Goal: Task Accomplishment & Management: Complete application form

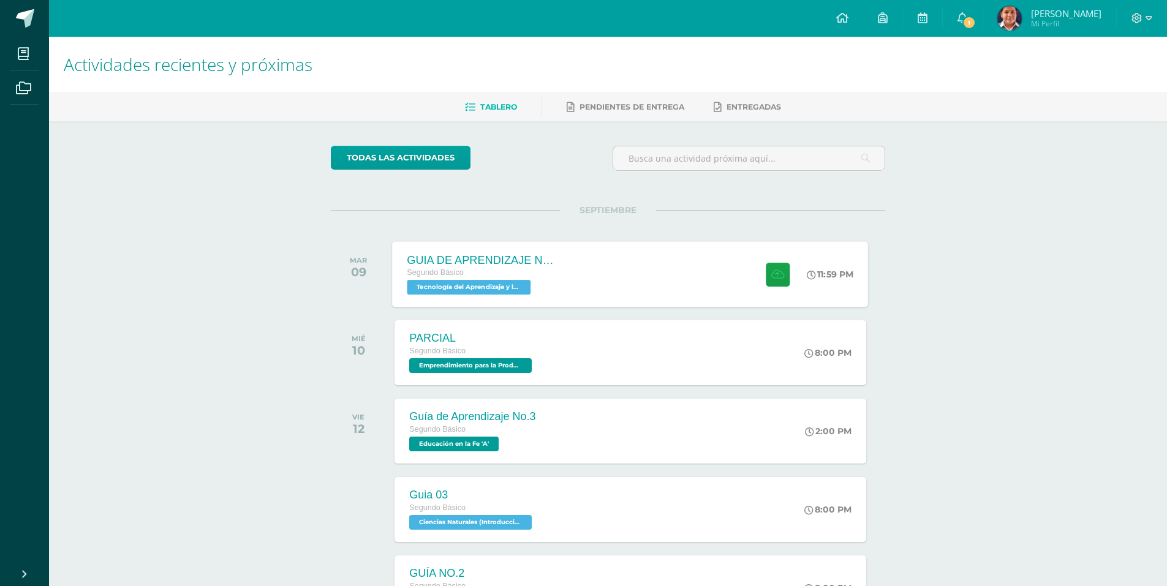
click at [641, 279] on div "GUIA DE APRENDIZAJE NO 3 Segundo Básico Tecnología del Aprendizaje y la Comunic…" at bounding box center [631, 274] width 476 height 66
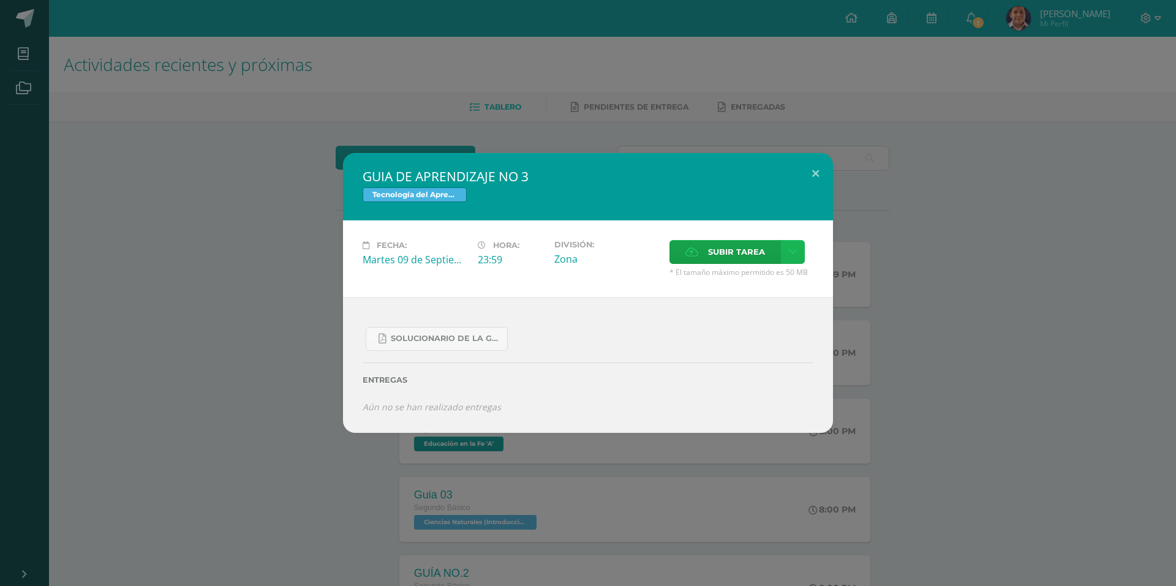
click at [796, 252] on icon at bounding box center [792, 252] width 9 height 10
click at [762, 285] on link "Subir enlace" at bounding box center [749, 278] width 122 height 19
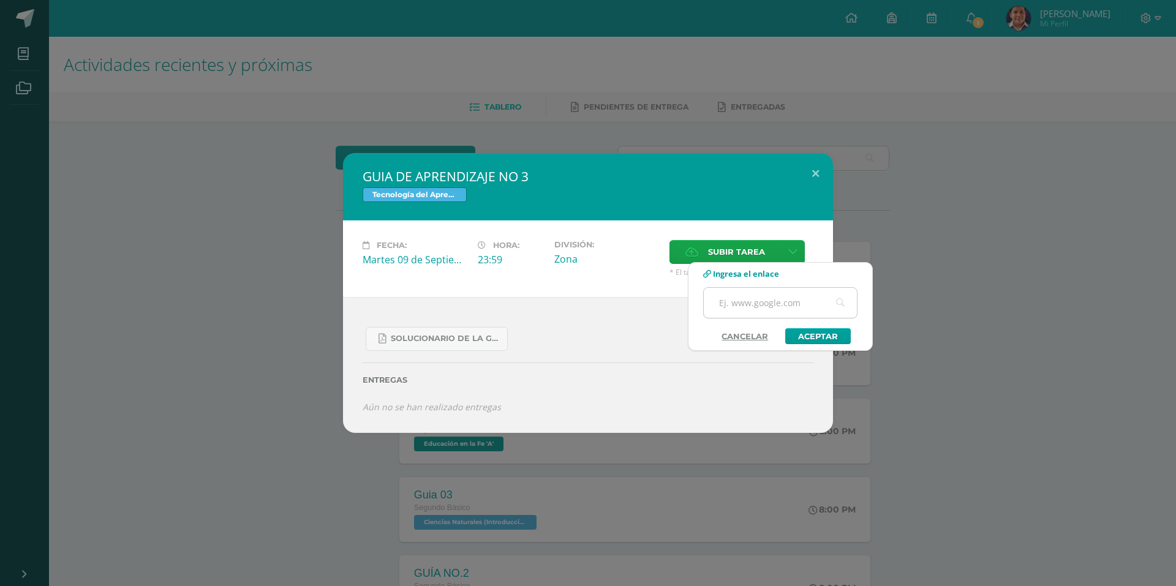
click at [765, 311] on input "text" at bounding box center [780, 303] width 153 height 30
paste input "https://youtu.be/0_va_ZVaIe0"
type input "https://youtu.be/0_va_ZVaIe0"
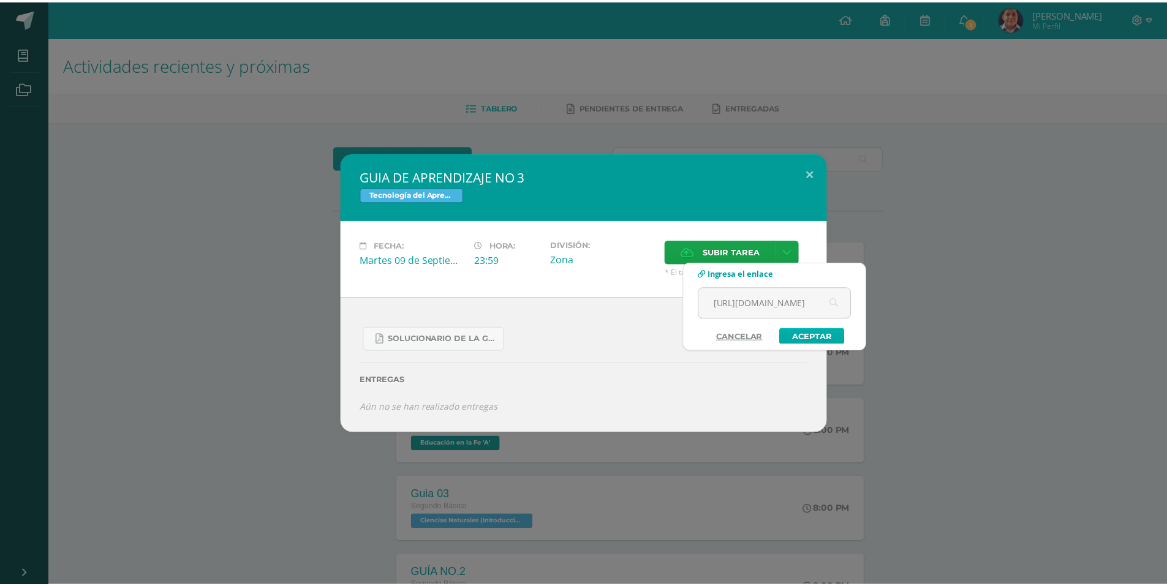
scroll to position [0, 0]
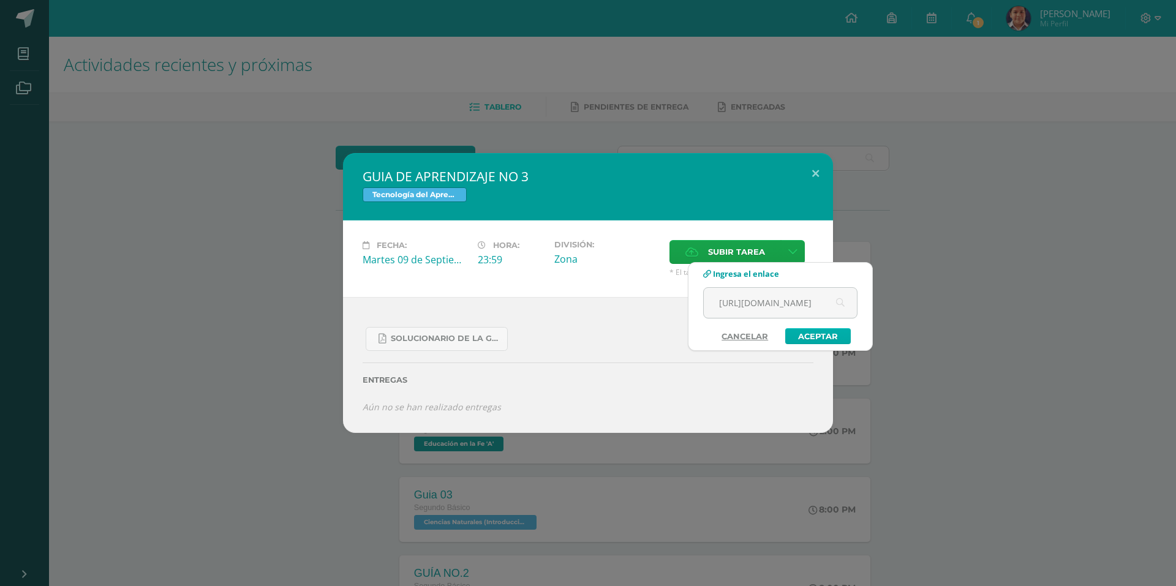
click at [814, 341] on link "Aceptar" at bounding box center [818, 336] width 66 height 16
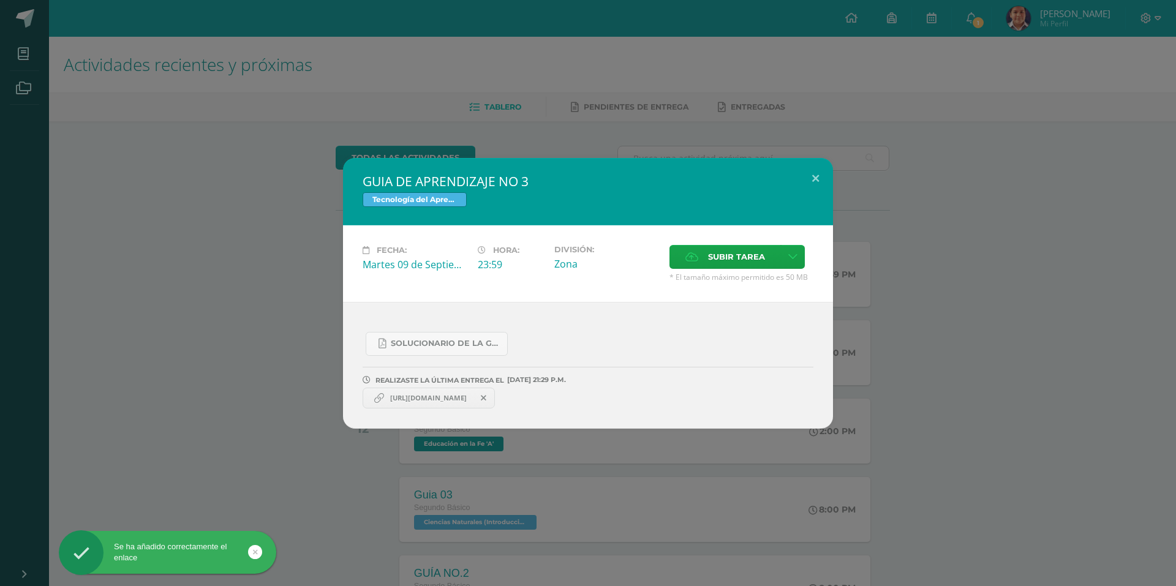
click at [473, 398] on span "https://youtu.be/0_va_ZVaIe0" at bounding box center [428, 398] width 89 height 10
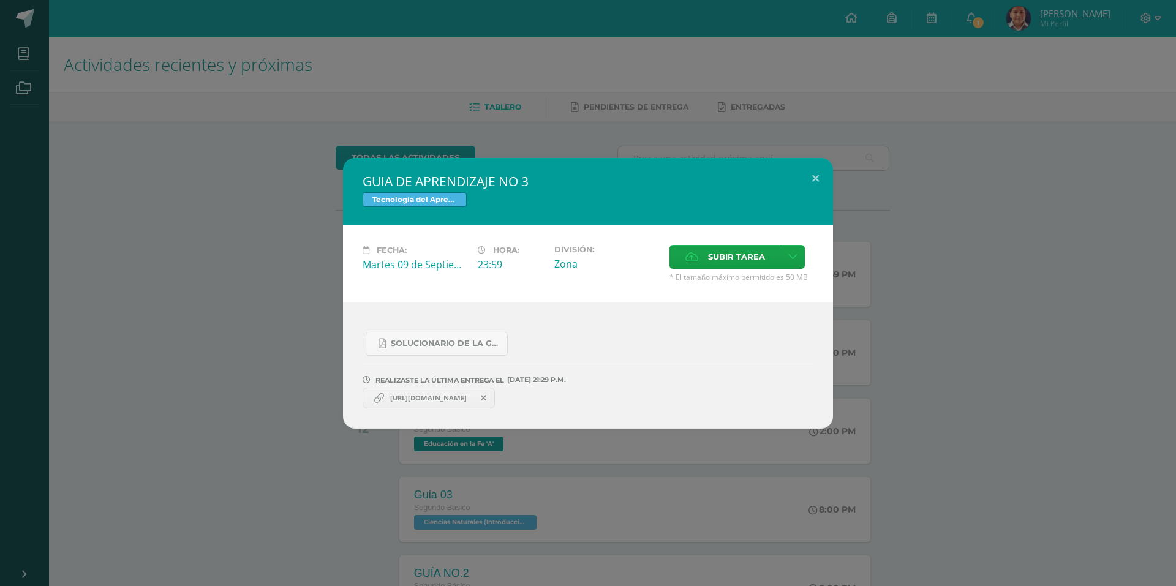
click at [473, 398] on span "https://youtu.be/0_va_ZVaIe0" at bounding box center [428, 398] width 89 height 10
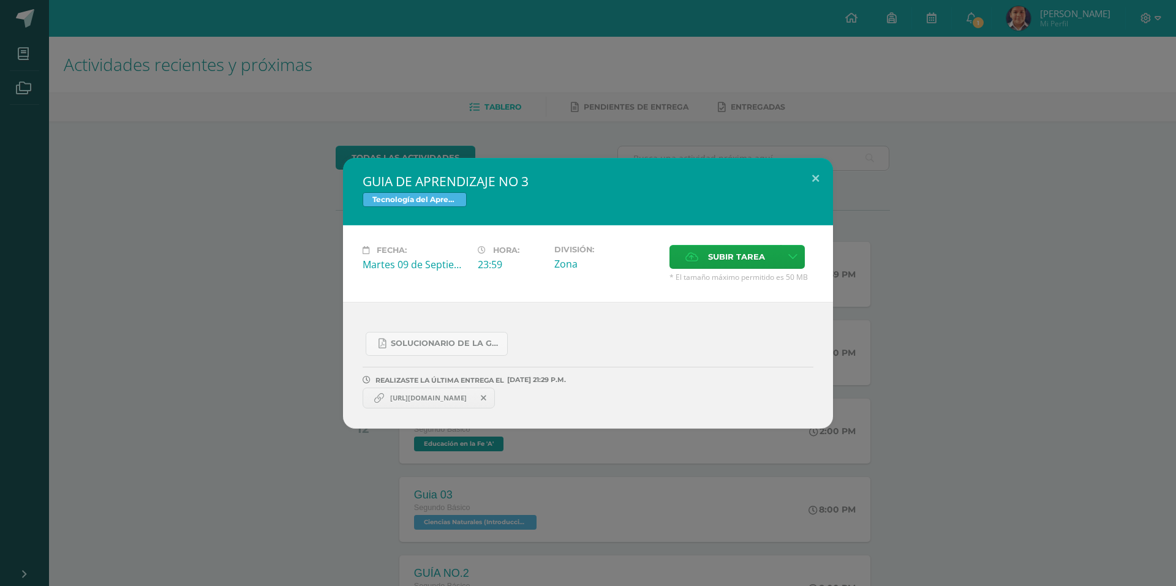
drag, startPoint x: 479, startPoint y: 398, endPoint x: 471, endPoint y: 401, distance: 8.5
click at [472, 401] on span "https://youtu.be/0_va_ZVaIe0" at bounding box center [428, 398] width 89 height 10
click at [968, 87] on div "GUIA DE APRENDIZAJE NO 3 Tecnología del Aprendizaje y la Comunicación (Informát…" at bounding box center [588, 293] width 1176 height 586
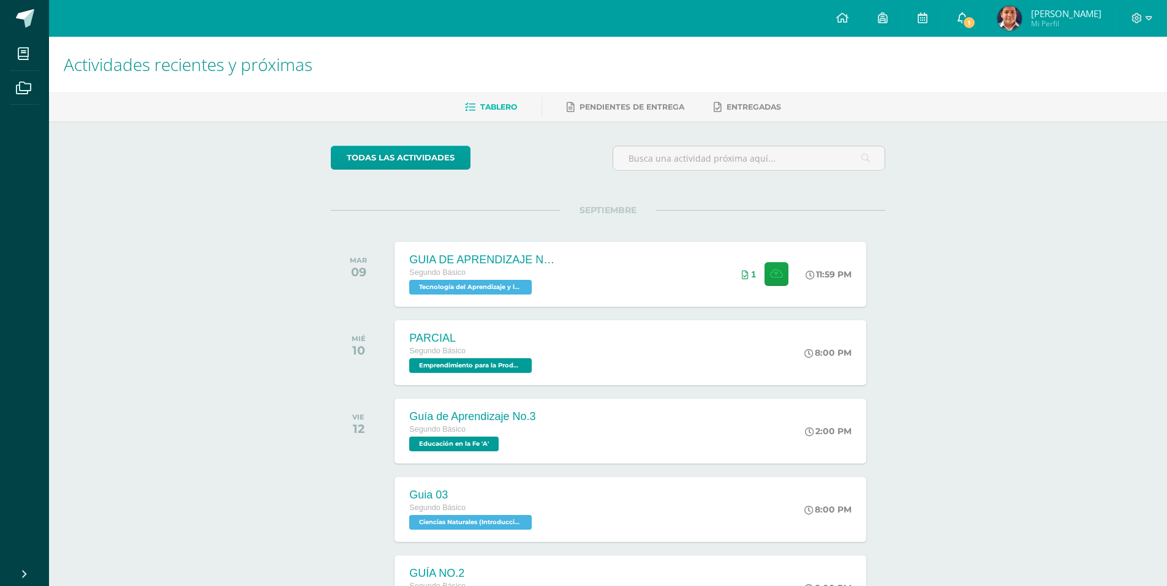
click at [956, 19] on link "1" at bounding box center [962, 18] width 39 height 37
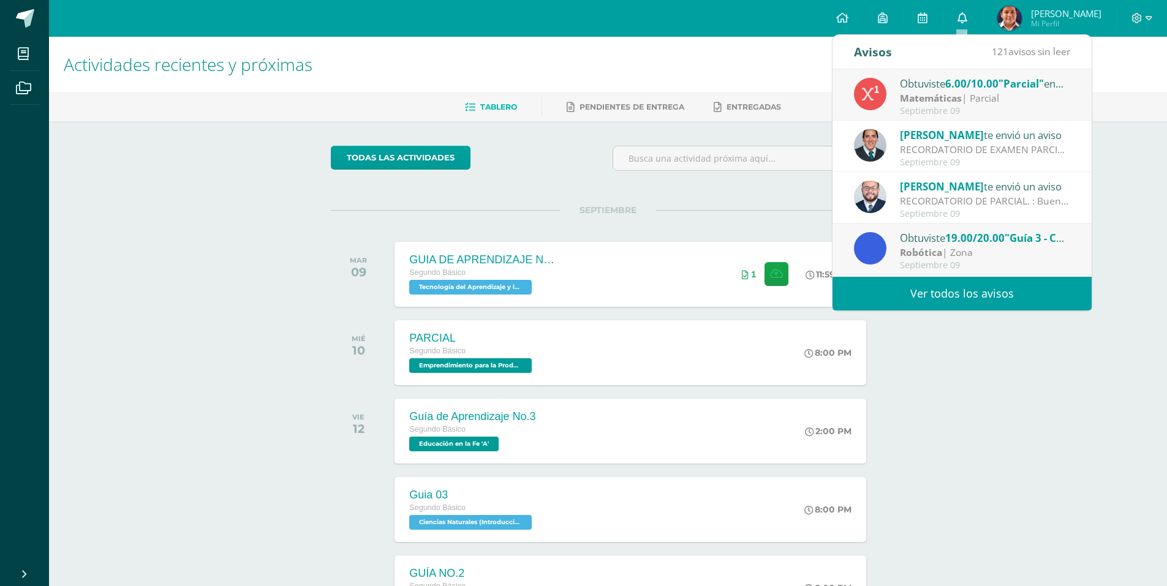
click at [956, 19] on link "0" at bounding box center [962, 18] width 39 height 37
click at [958, 17] on icon at bounding box center [962, 17] width 10 height 11
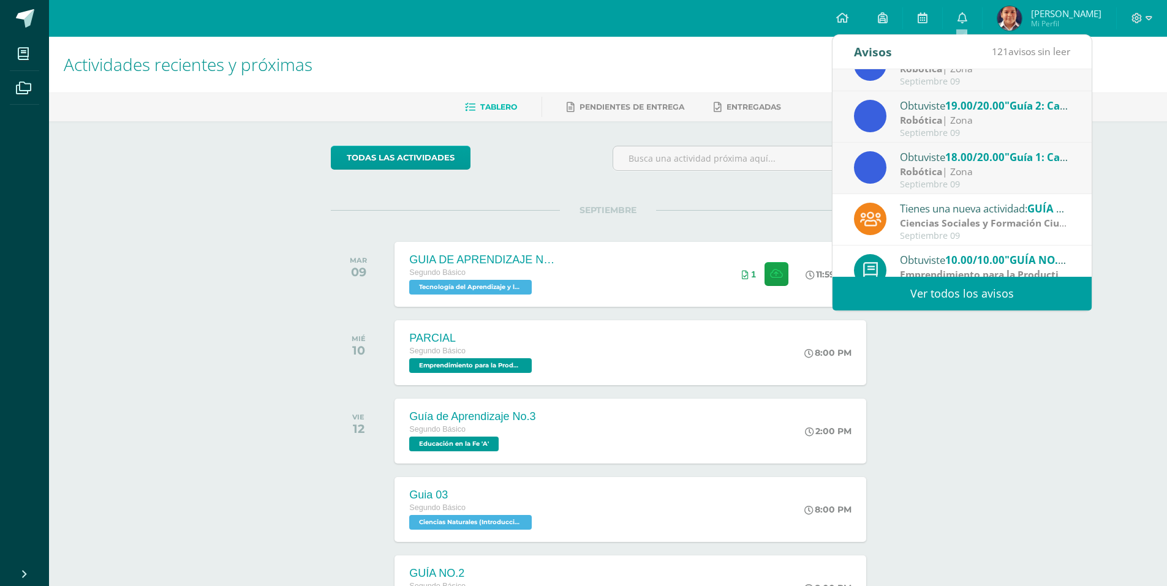
scroll to position [204, 0]
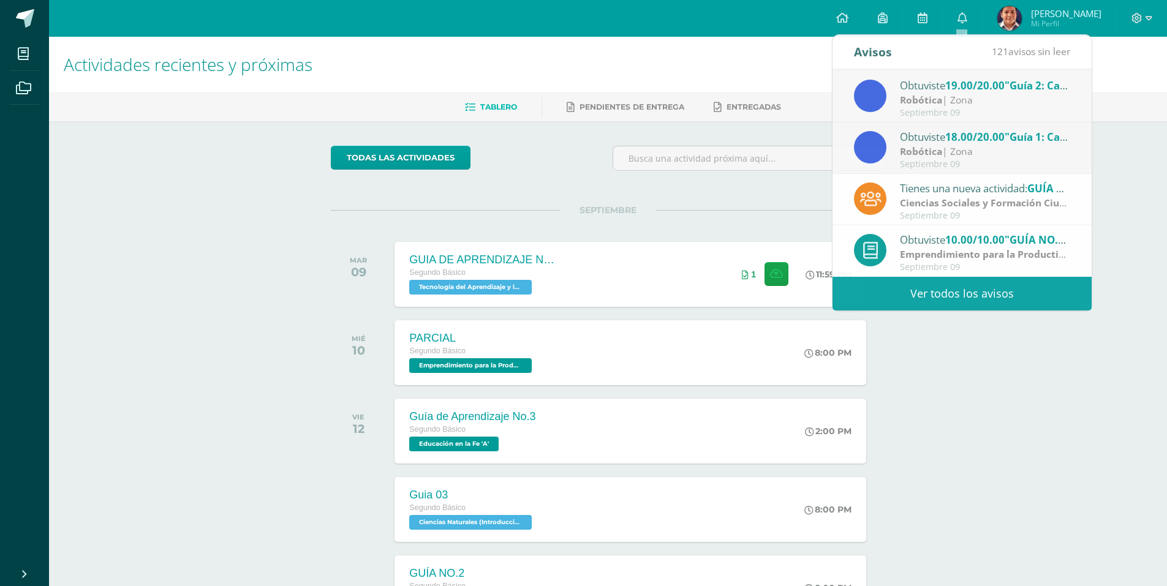
click at [750, 206] on div "todas las Actividades No tienes actividades Échale un vistazo a los demás perío…" at bounding box center [607, 448] width 603 height 655
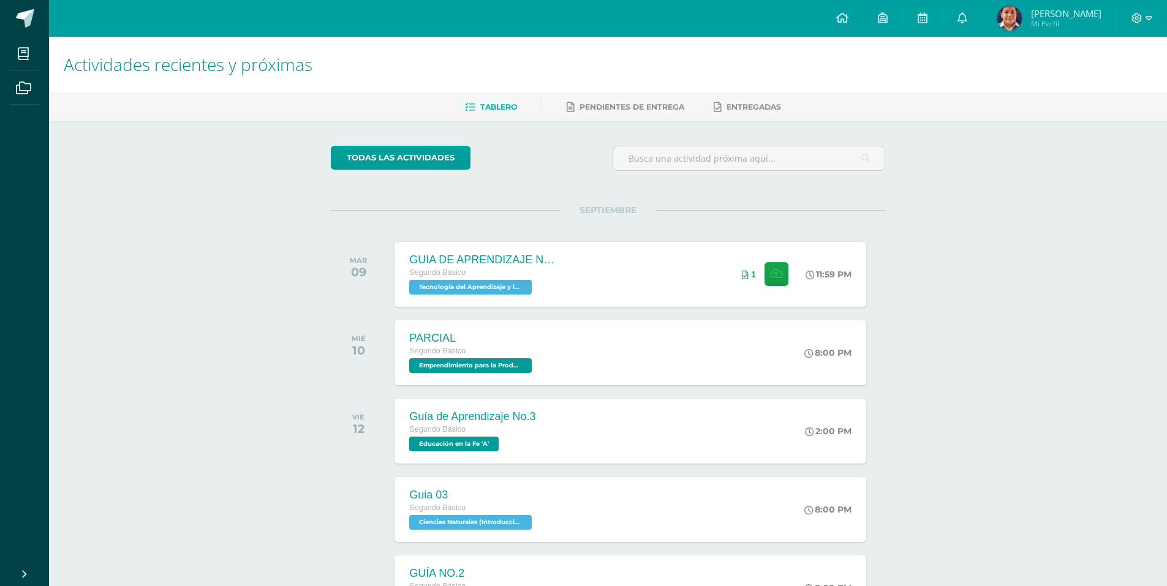
click at [1017, 10] on img at bounding box center [1009, 18] width 24 height 24
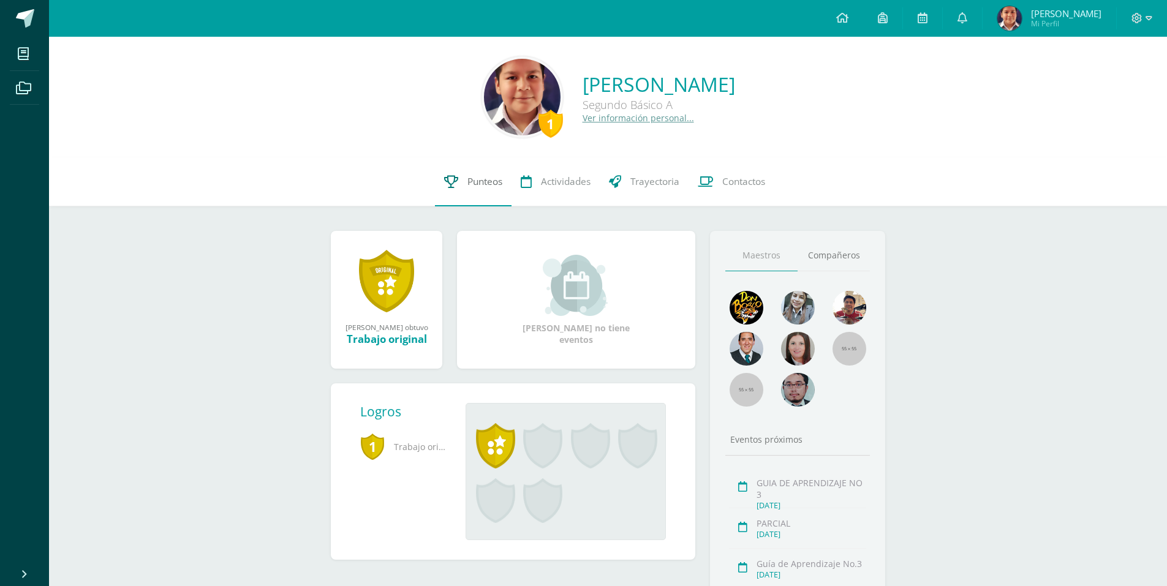
click at [501, 180] on span "Punteos" at bounding box center [484, 181] width 35 height 13
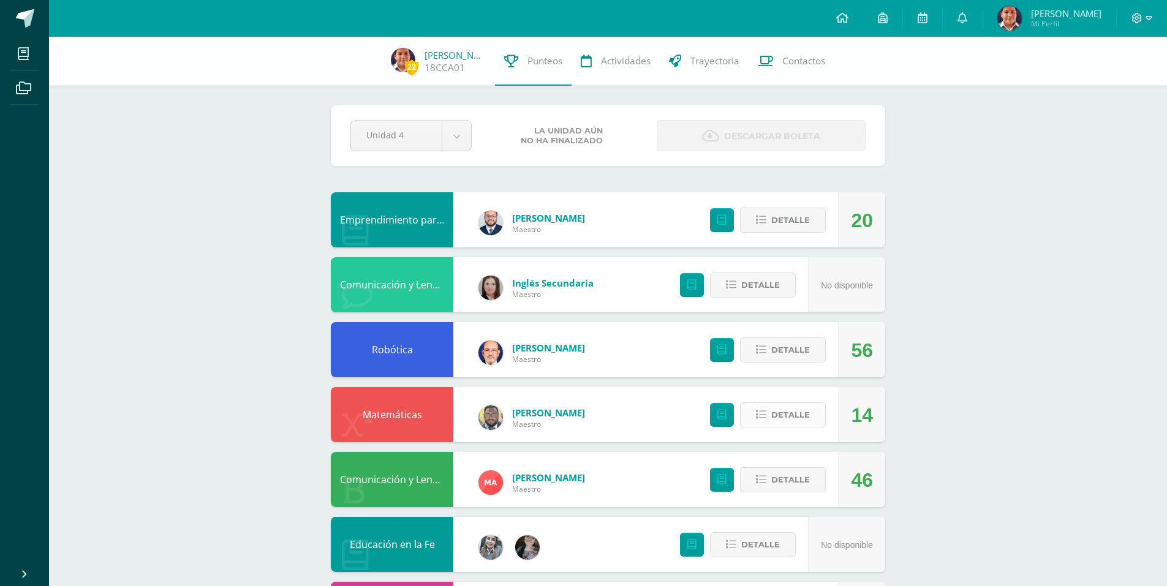
click at [794, 406] on span "Detalle" at bounding box center [790, 415] width 39 height 23
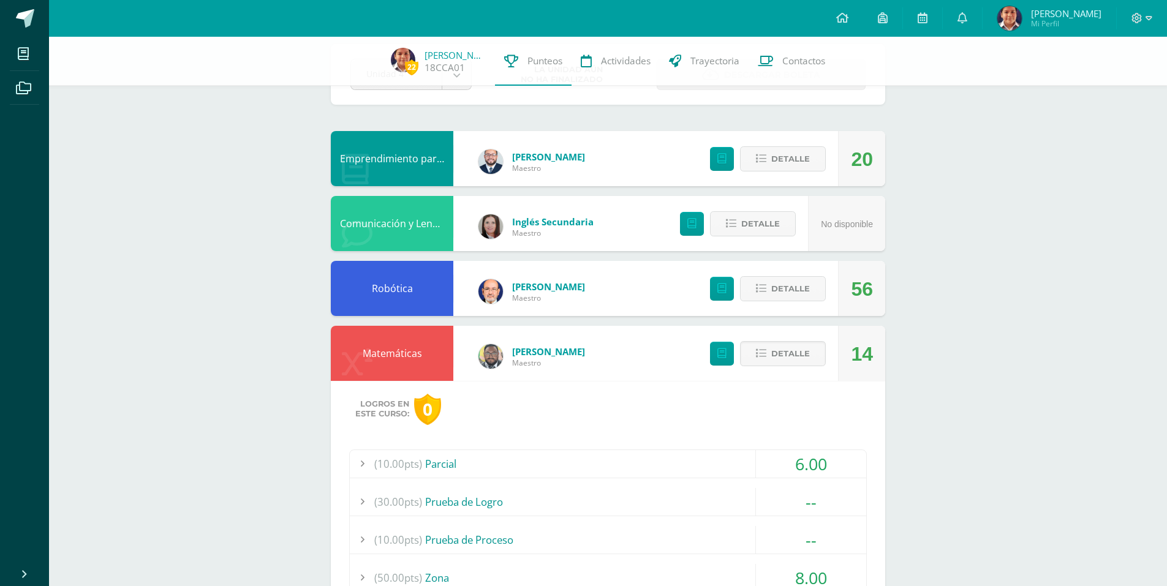
scroll to position [184, 0]
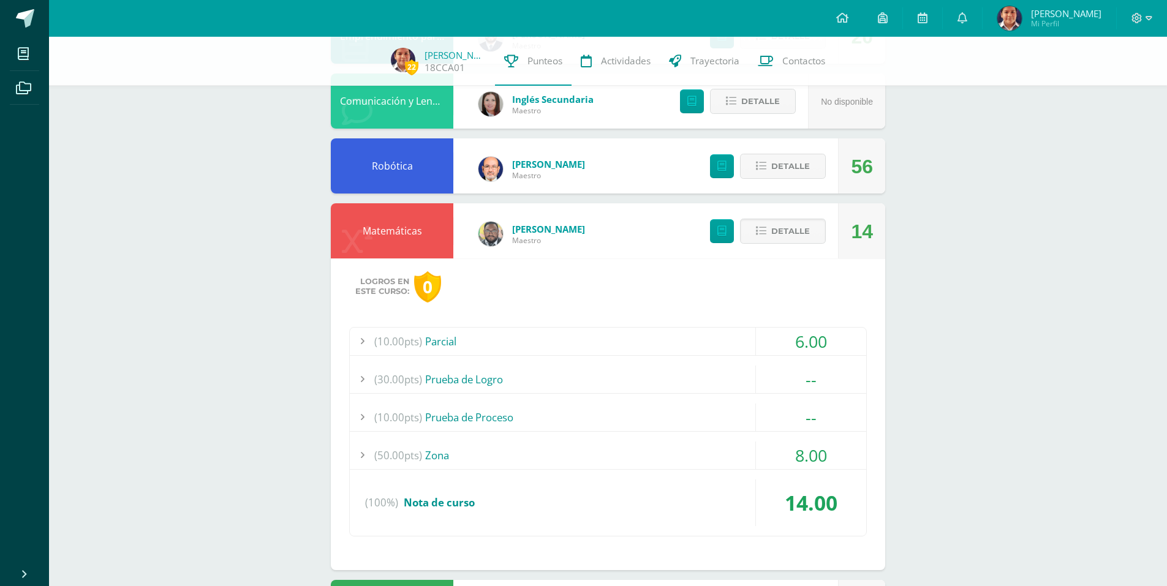
click at [789, 444] on div "8.00" at bounding box center [810, 456] width 111 height 28
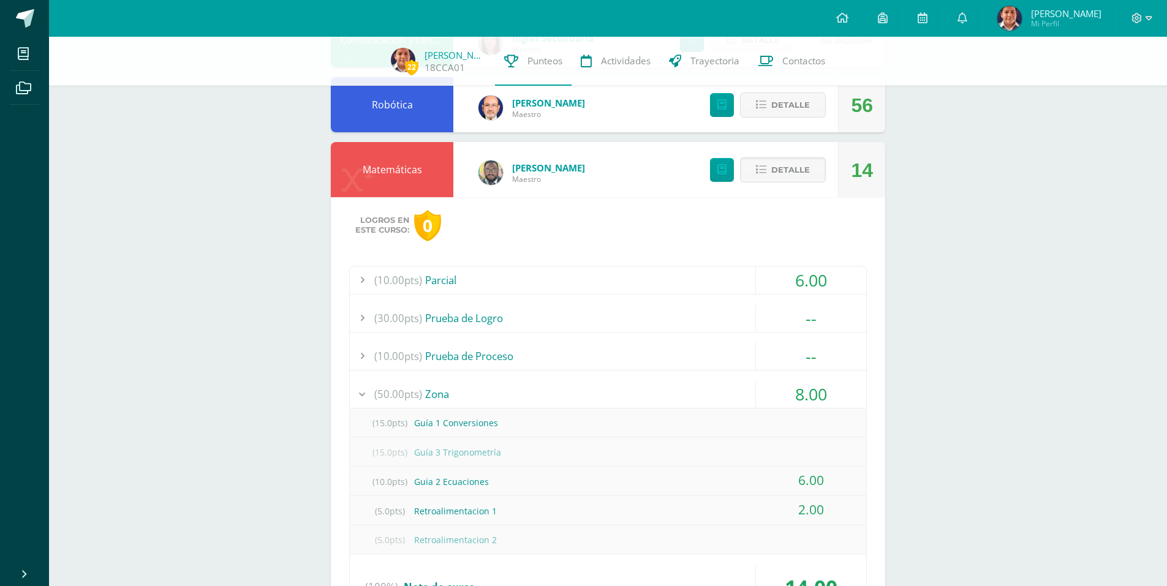
scroll to position [306, 0]
